Goal: Download file/media

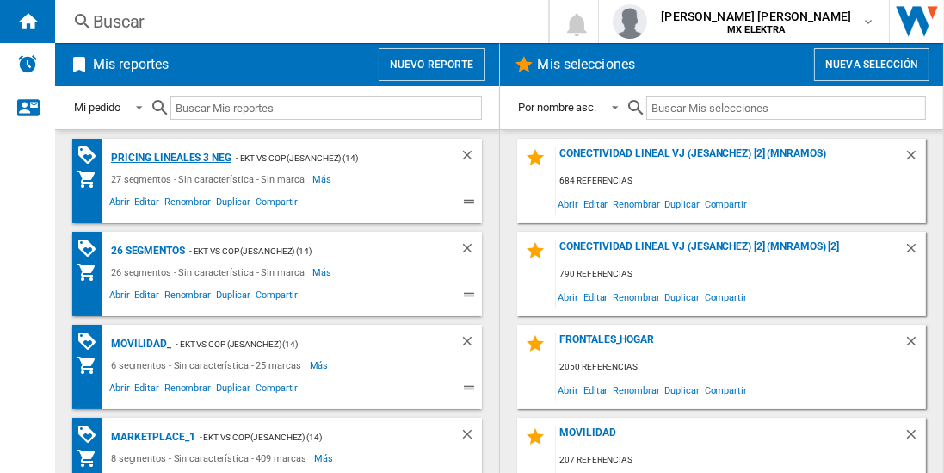
click at [170, 157] on div "Pricing lineales 3 neg" at bounding box center [169, 158] width 125 height 22
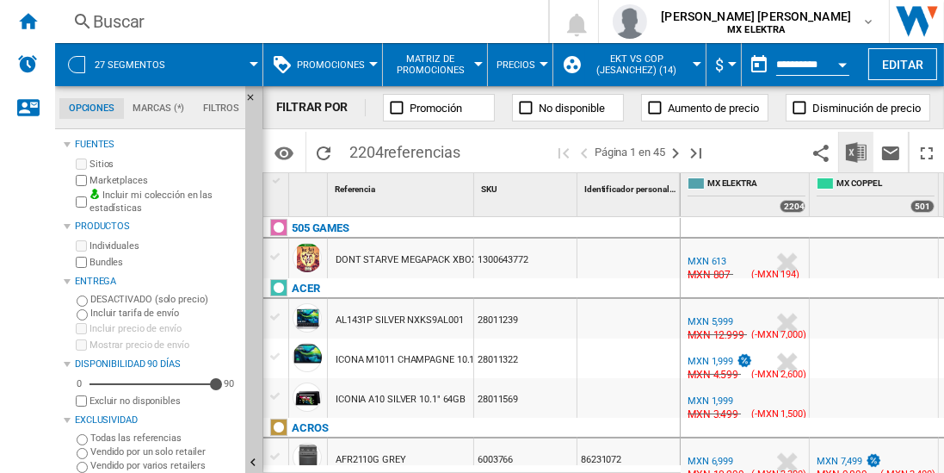
click at [857, 152] on img "Descargar en Excel" at bounding box center [856, 152] width 21 height 21
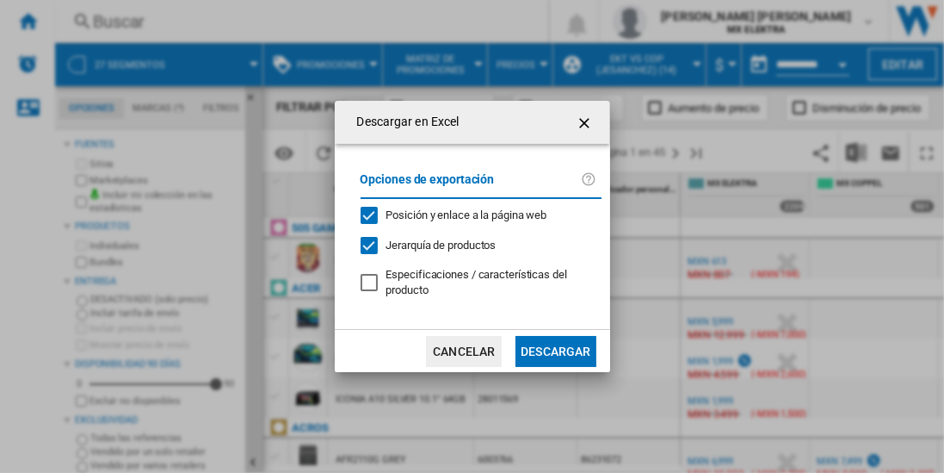
click at [555, 349] on button "Descargar" at bounding box center [556, 351] width 80 height 31
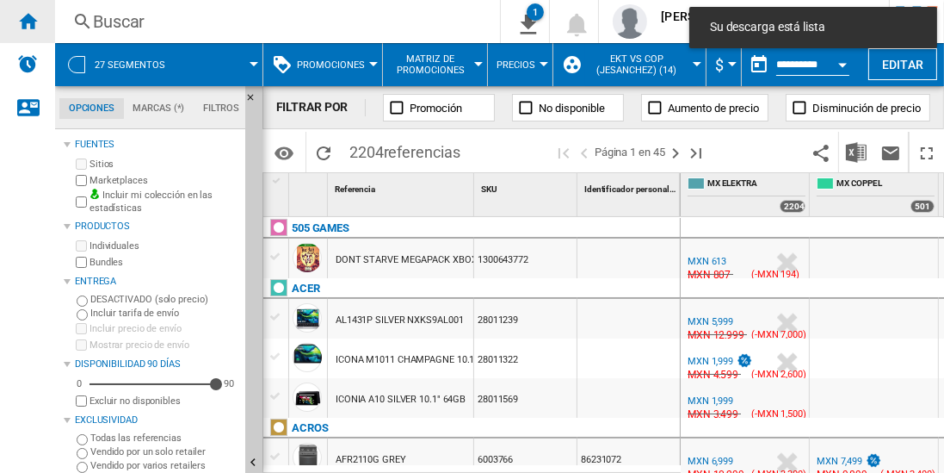
click at [28, 21] on ng-md-icon "Inicio" at bounding box center [27, 20] width 21 height 21
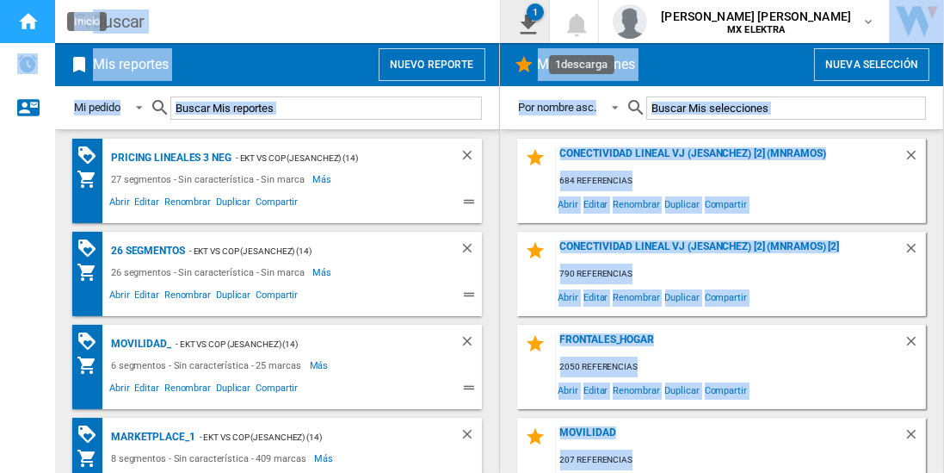
click at [501, 0] on button "1" at bounding box center [525, 21] width 48 height 43
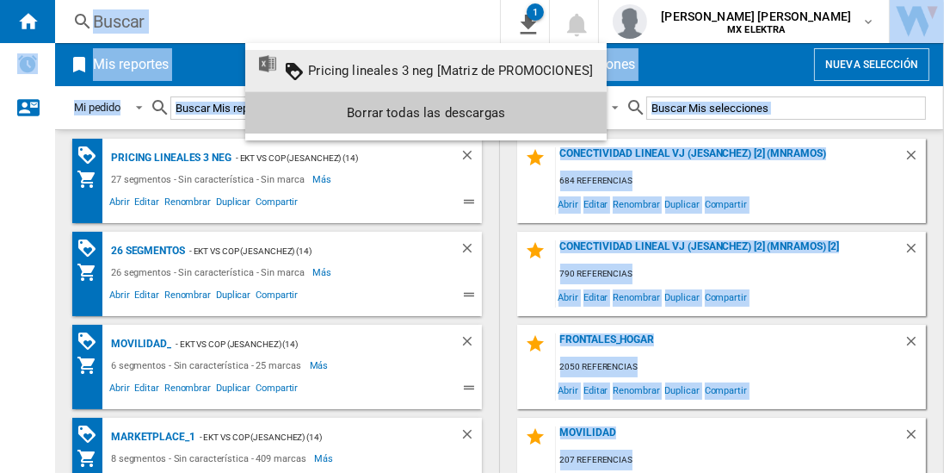
click at [149, 249] on md-backdrop at bounding box center [472, 236] width 944 height 473
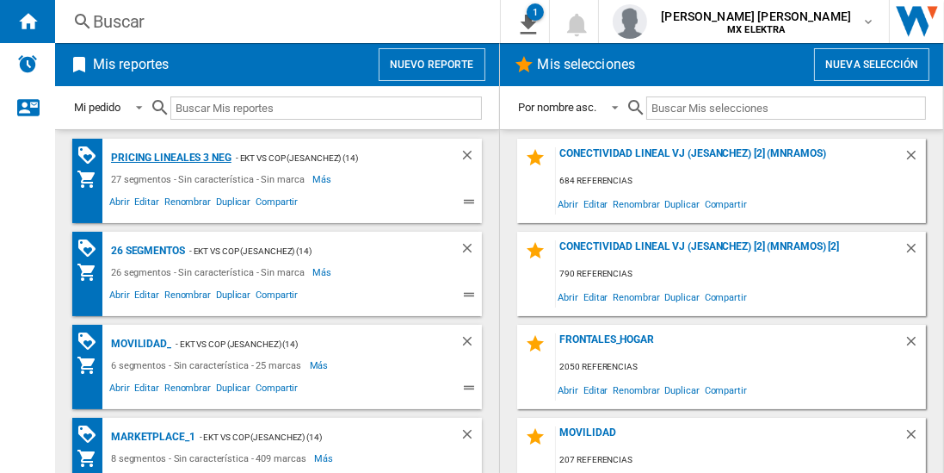
click at [170, 157] on div "Pricing lineales 3 neg" at bounding box center [169, 158] width 125 height 22
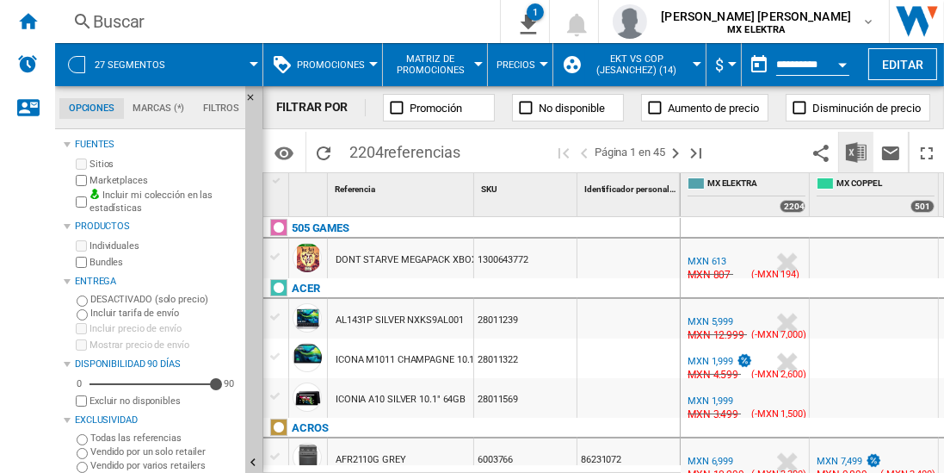
click at [857, 152] on img "Descargar en Excel" at bounding box center [856, 152] width 21 height 21
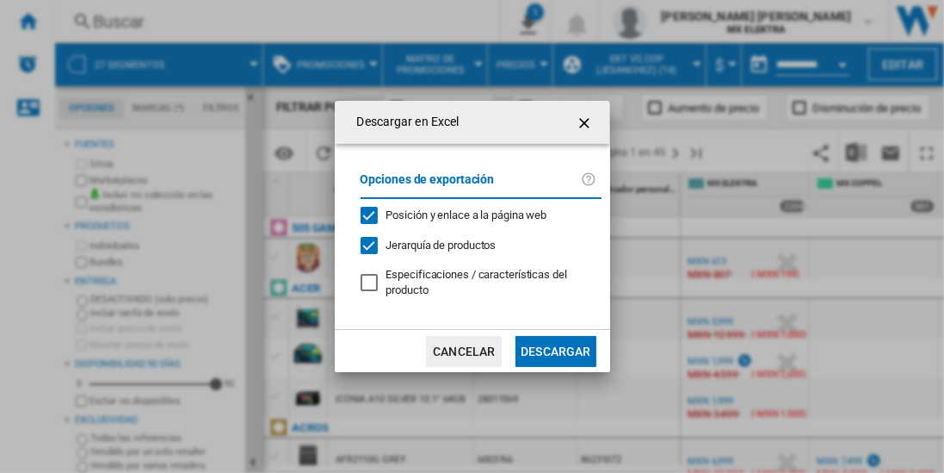
click at [555, 349] on button "Descargar" at bounding box center [556, 351] width 80 height 31
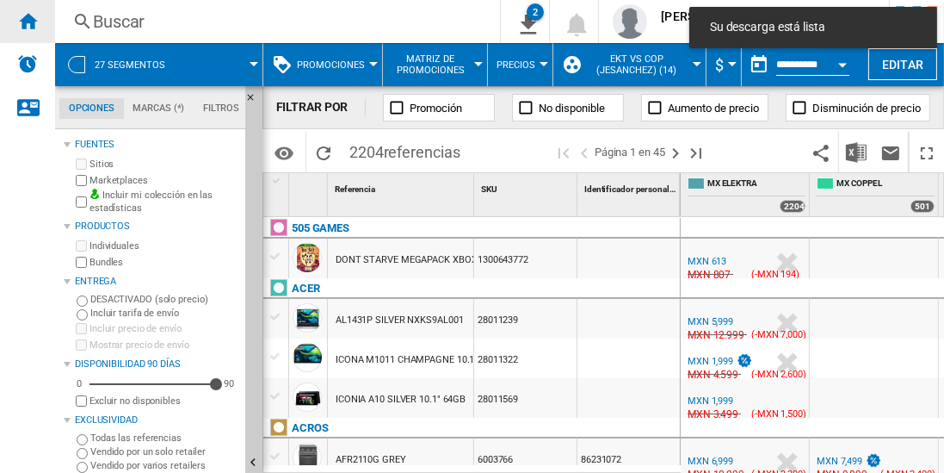
click at [28, 21] on ng-md-icon "Inicio" at bounding box center [27, 20] width 21 height 21
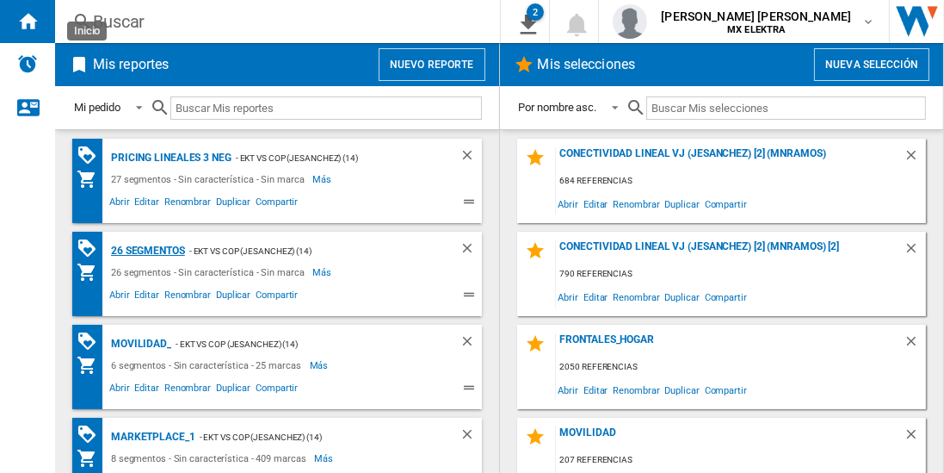
click at [149, 249] on div "26 segmentos" at bounding box center [146, 251] width 78 height 22
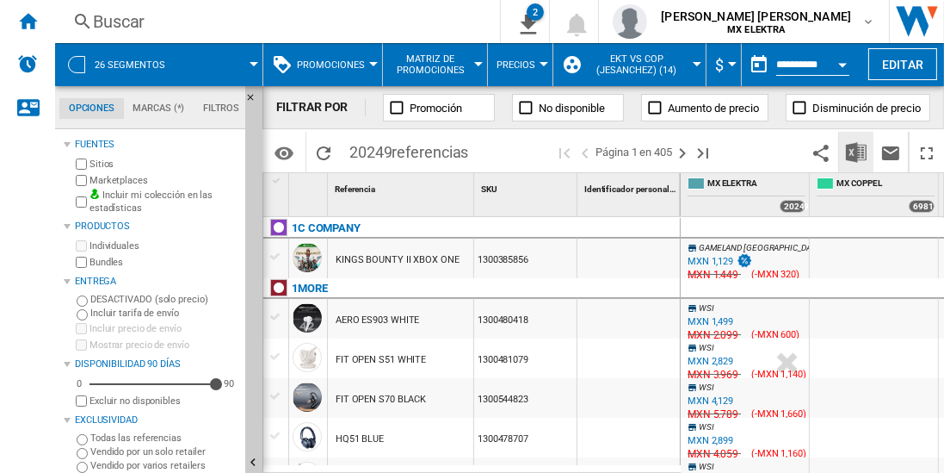
click at [857, 152] on img "Descargar en Excel" at bounding box center [856, 152] width 21 height 21
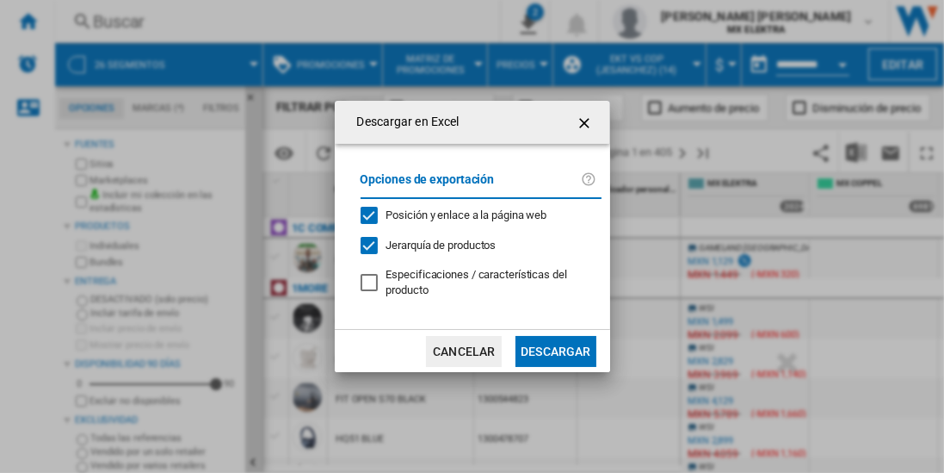
click at [555, 349] on button "Descargar" at bounding box center [556, 351] width 80 height 31
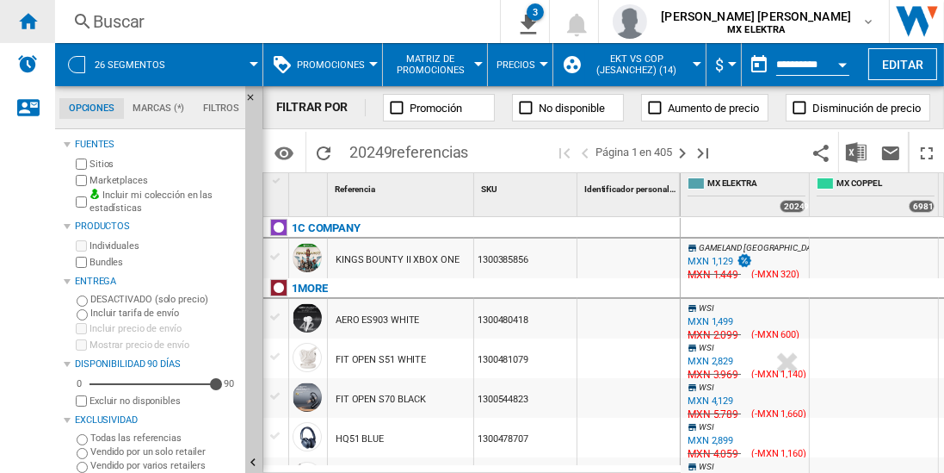
click at [28, 21] on ng-md-icon "Inicio" at bounding box center [27, 20] width 21 height 21
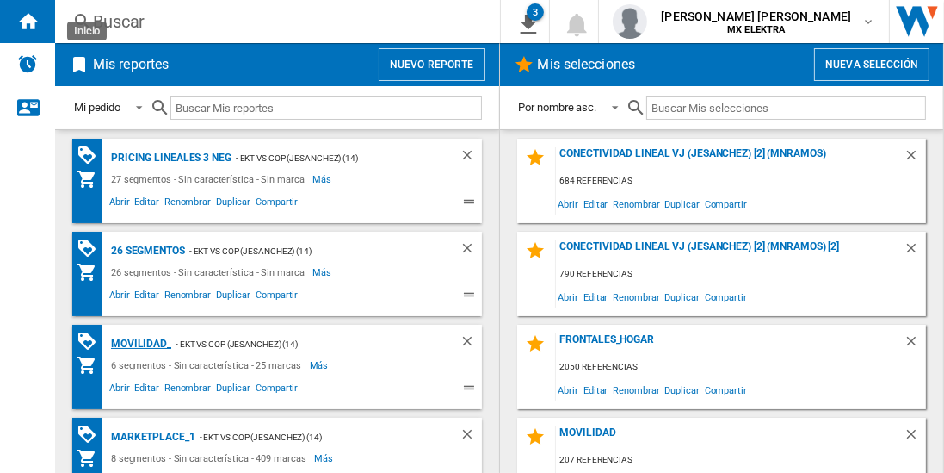
click at [138, 342] on div "MOVILIDAD_" at bounding box center [139, 344] width 65 height 22
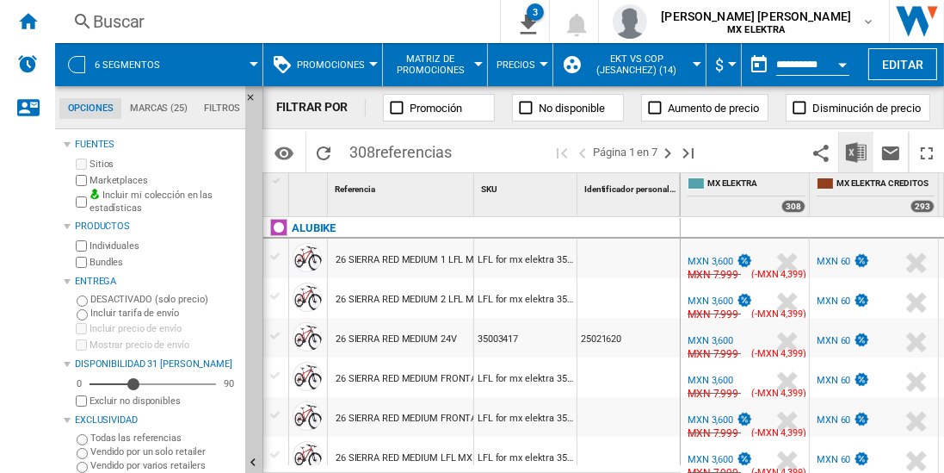
click at [857, 152] on img "Descargar en Excel" at bounding box center [856, 152] width 21 height 21
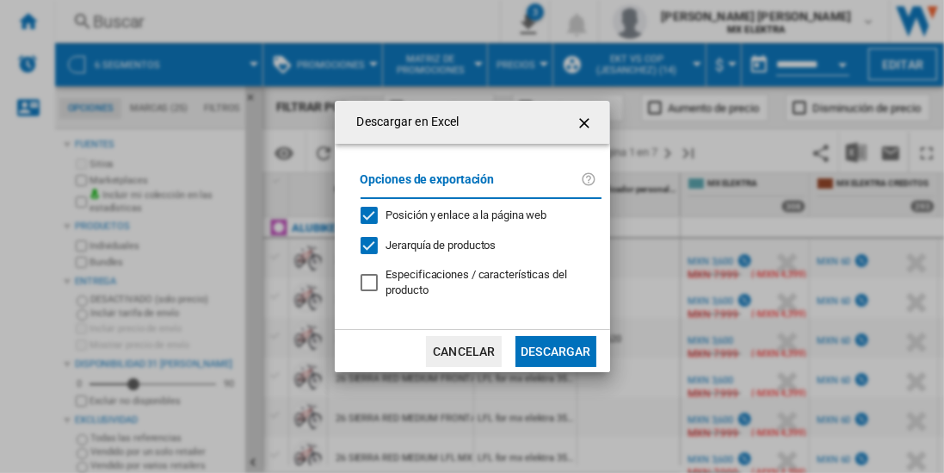
click at [555, 349] on button "Descargar" at bounding box center [556, 351] width 80 height 31
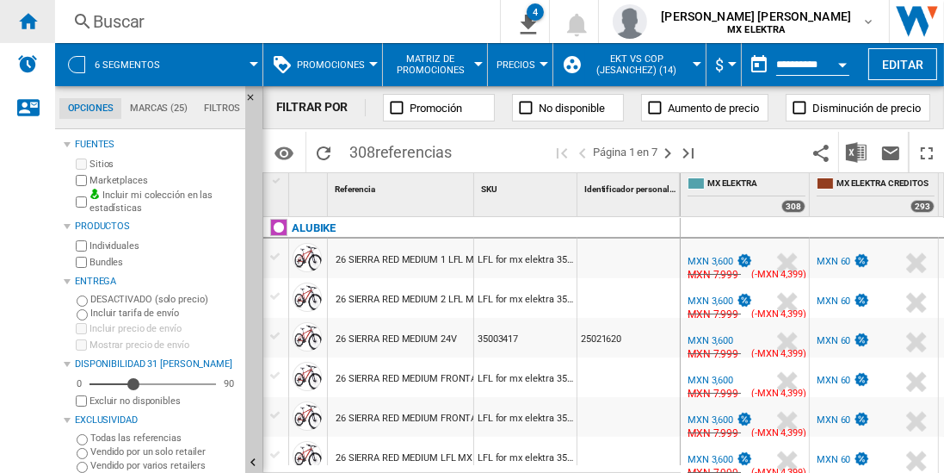
click at [28, 21] on ng-md-icon "Inicio" at bounding box center [27, 20] width 21 height 21
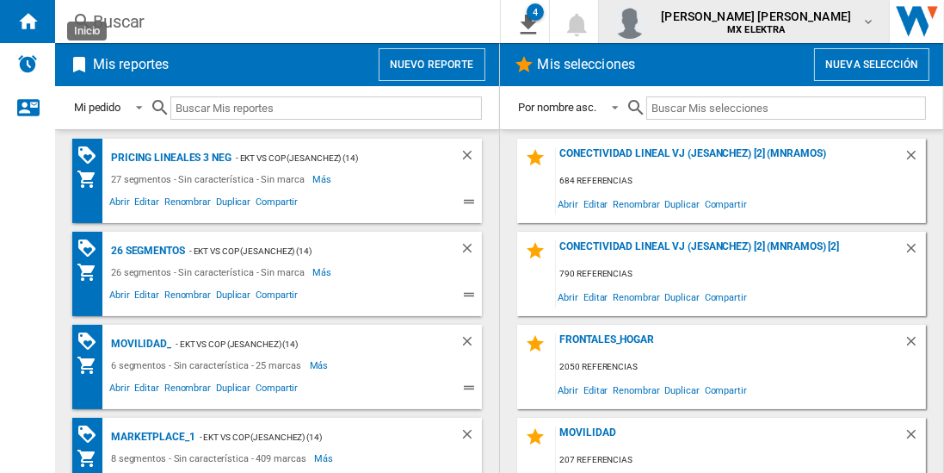
click at [772, 22] on span "[PERSON_NAME] [PERSON_NAME]" at bounding box center [756, 16] width 190 height 17
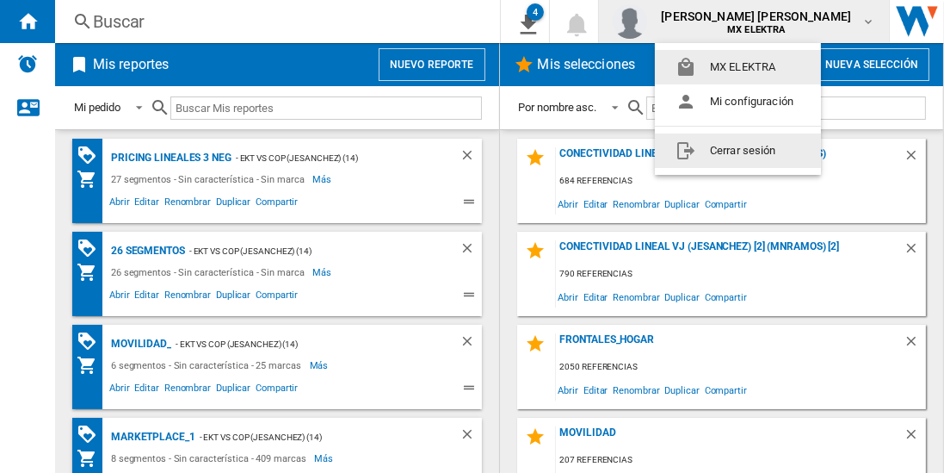
click at [738, 150] on button "Cerrar sesión" at bounding box center [738, 150] width 166 height 34
